Goal: Task Accomplishment & Management: Use online tool/utility

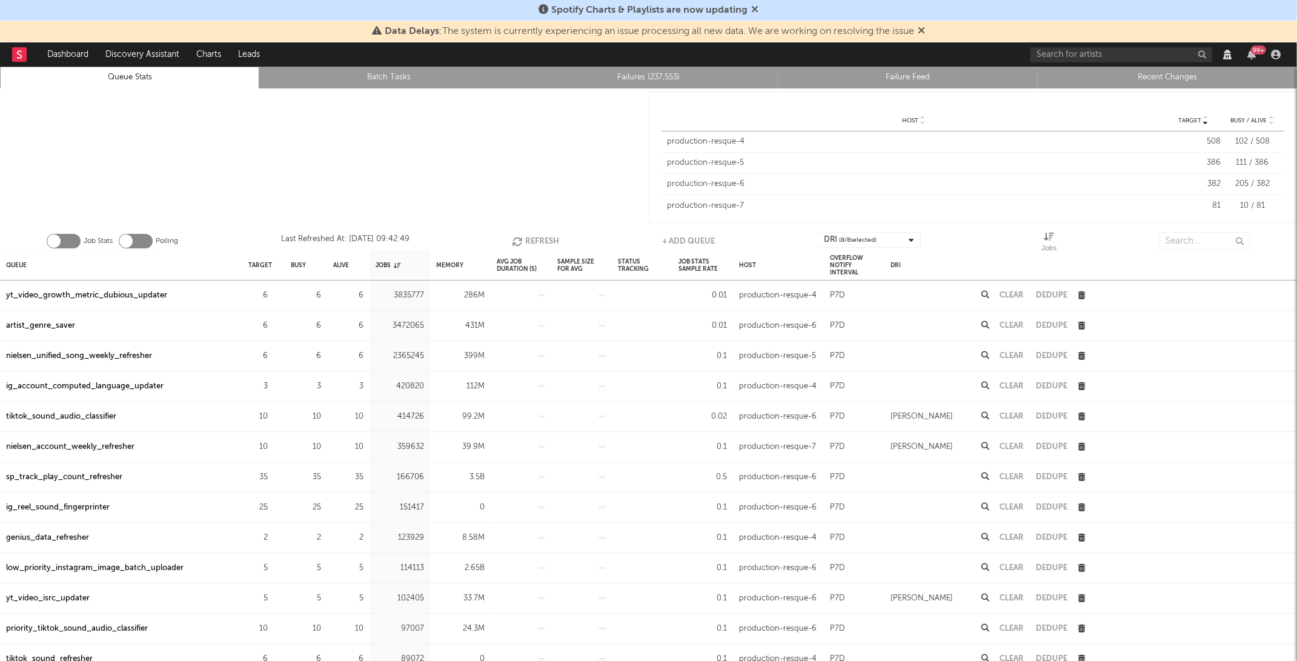
click at [553, 242] on button "Refresh" at bounding box center [535, 241] width 47 height 18
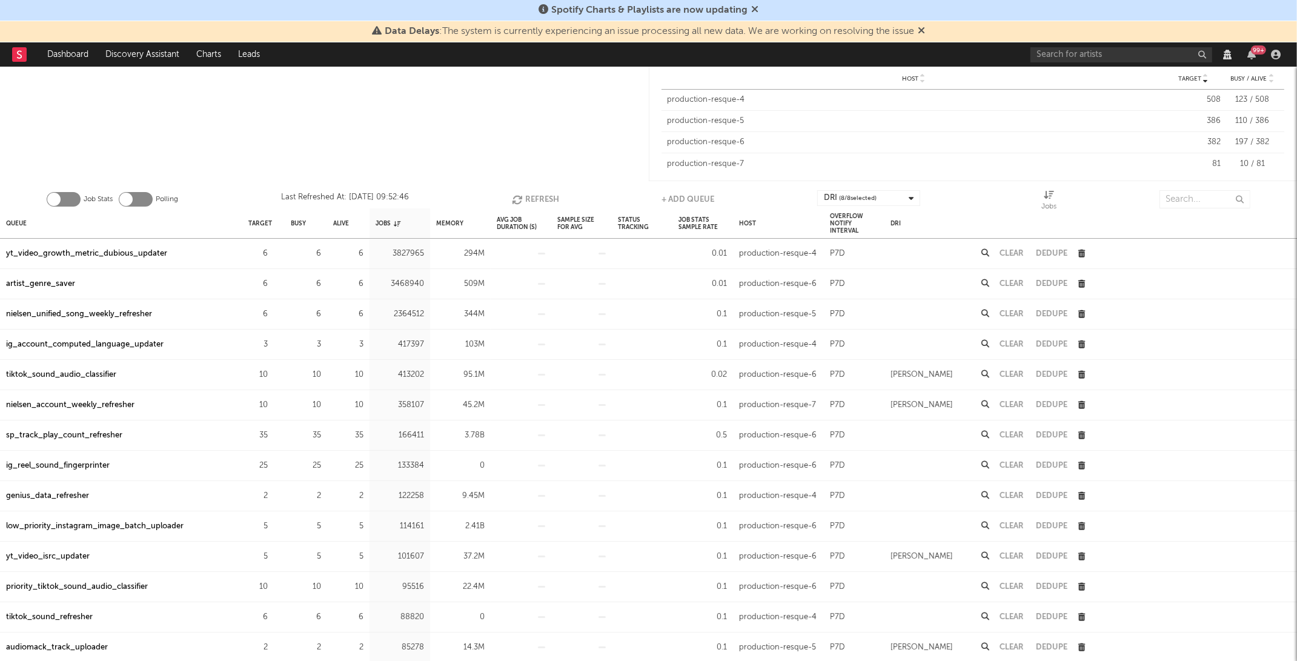
click at [545, 201] on button "Refresh" at bounding box center [535, 199] width 47 height 18
click at [271, 253] on icon "button" at bounding box center [275, 254] width 8 height 8
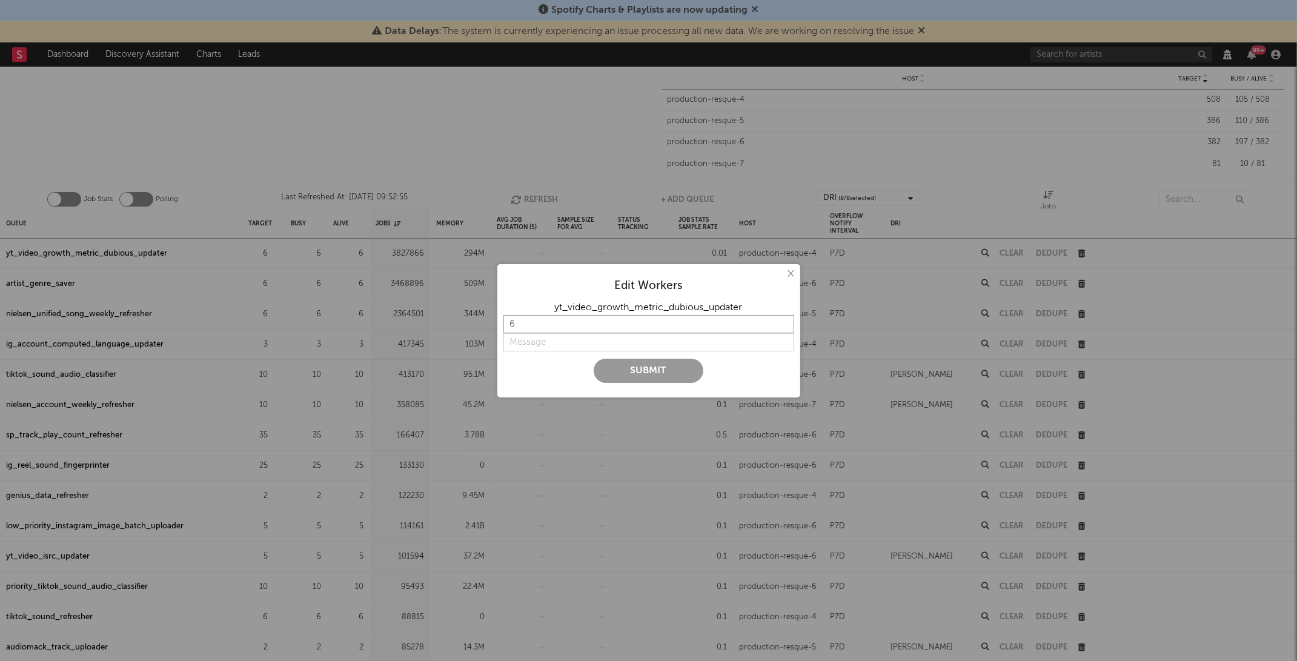
click at [636, 317] on input "6" at bounding box center [648, 324] width 291 height 18
click at [645, 326] on input "6" at bounding box center [648, 324] width 291 height 18
type input "10"
click at [624, 334] on input "string" at bounding box center [648, 342] width 291 height 18
type input "too slow"
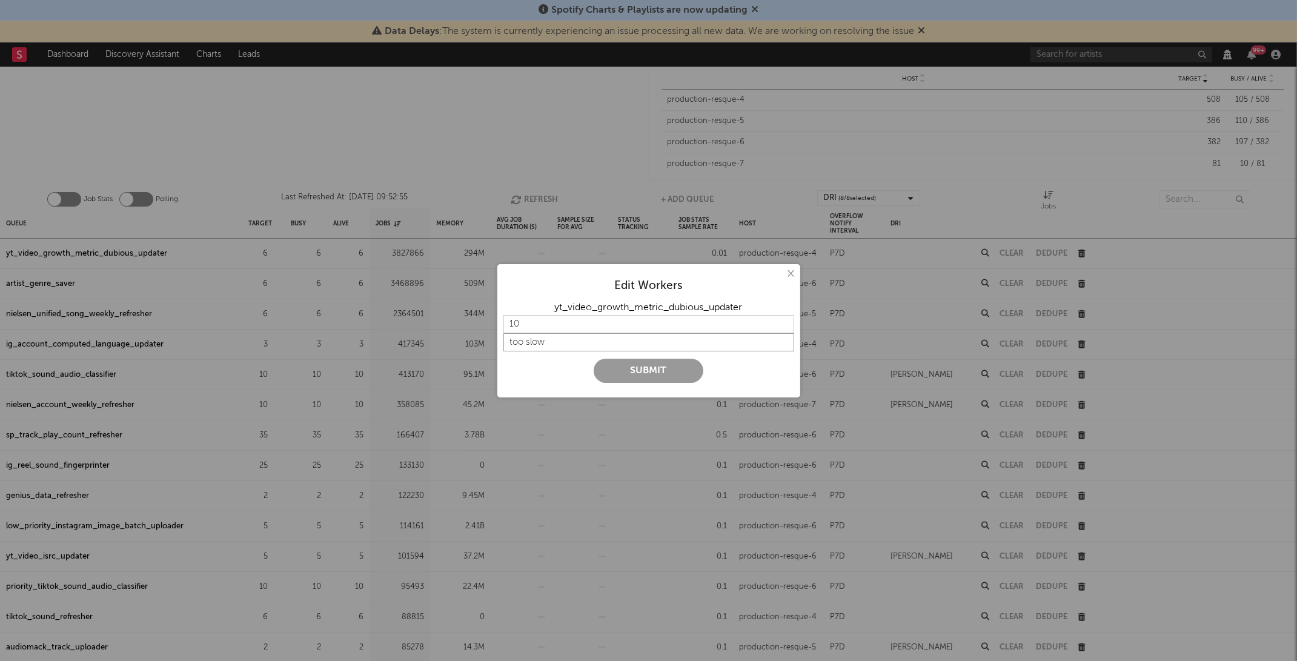
click at [594, 359] on button "Submit" at bounding box center [649, 371] width 110 height 24
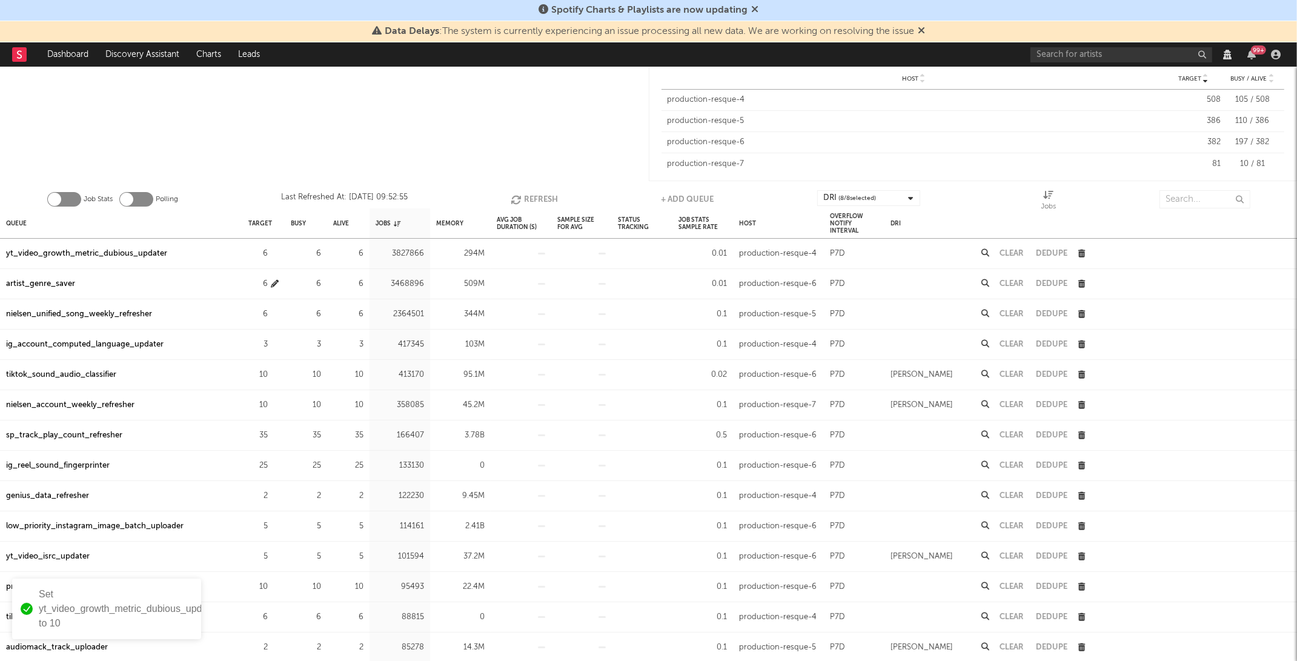
click at [276, 280] on icon "button" at bounding box center [275, 284] width 8 height 8
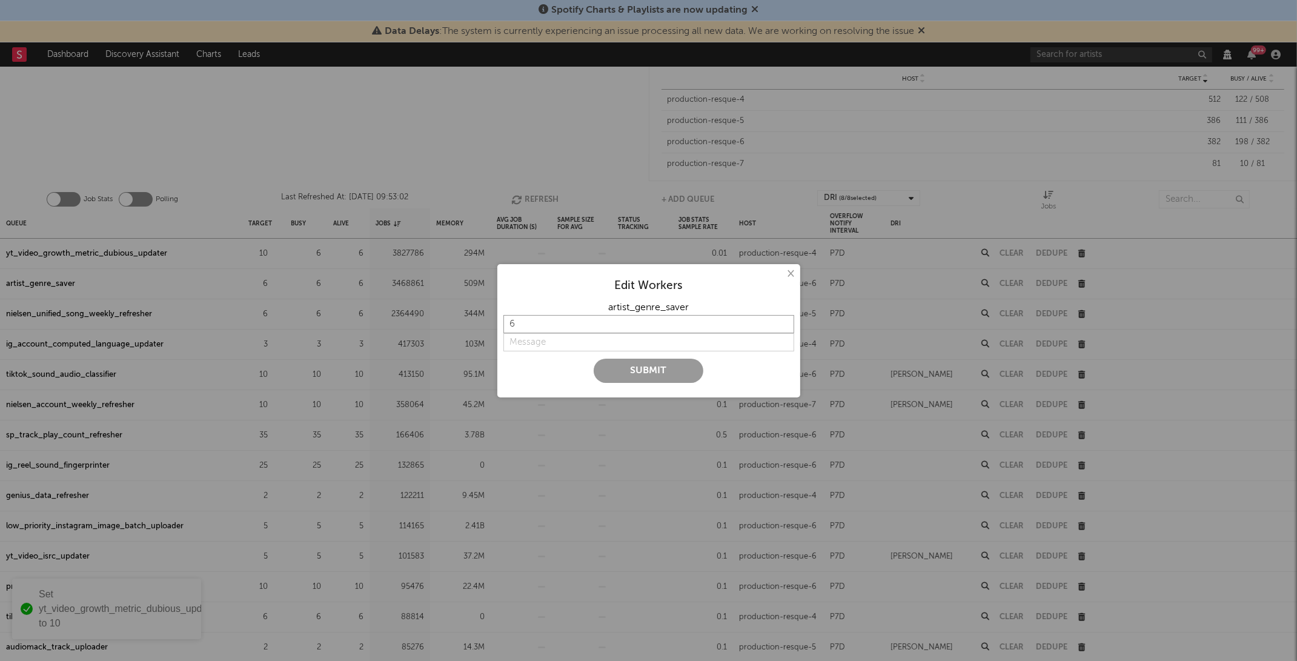
click at [515, 318] on input "6" at bounding box center [648, 324] width 291 height 18
type input "10"
click at [525, 350] on input "string" at bounding box center [648, 342] width 291 height 18
type input "too low"
click at [594, 359] on button "Submit" at bounding box center [649, 371] width 110 height 24
